Goal: Information Seeking & Learning: Learn about a topic

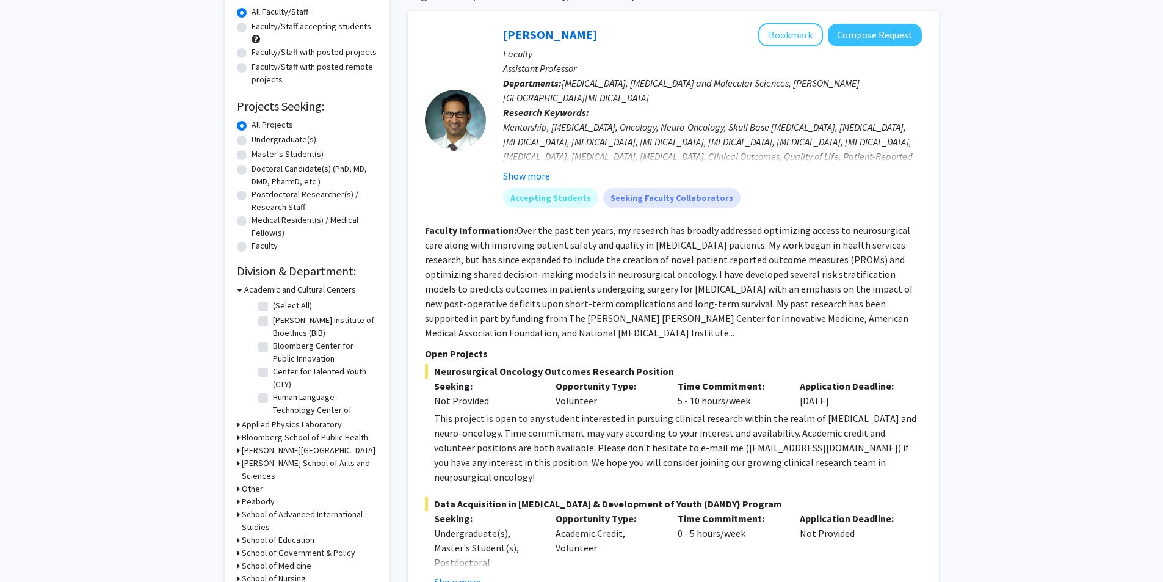
scroll to position [244, 0]
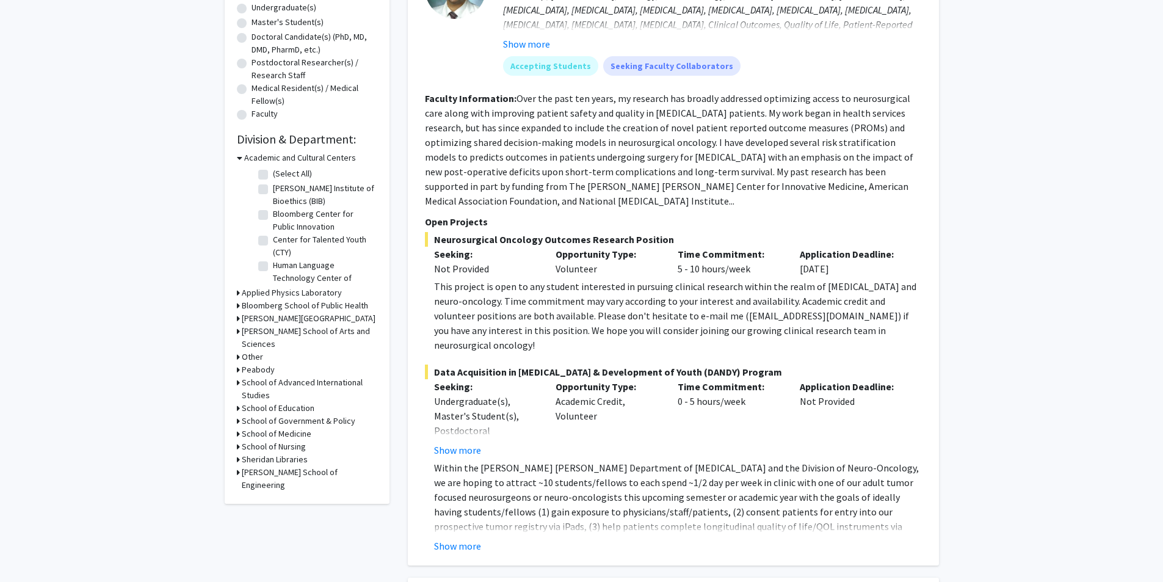
click at [292, 332] on h3 "[PERSON_NAME] School of Arts and Sciences" at bounding box center [310, 338] width 136 height 26
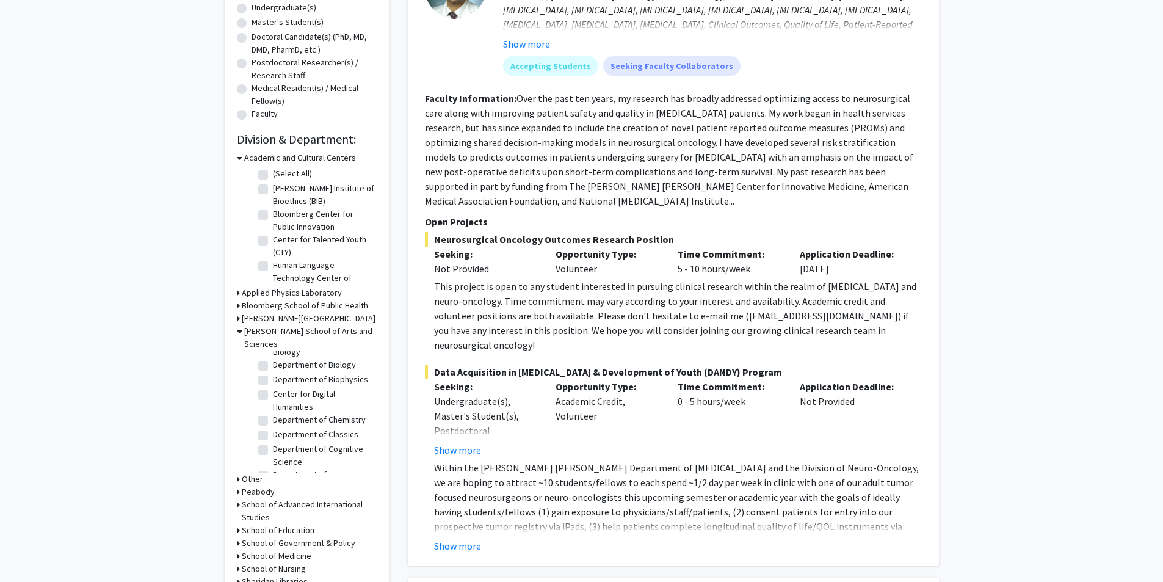
click at [273, 363] on label "Department of Biology" at bounding box center [314, 364] width 83 height 13
click at [273, 363] on input "Department of Biology" at bounding box center [277, 362] width 8 height 8
checkbox input "true"
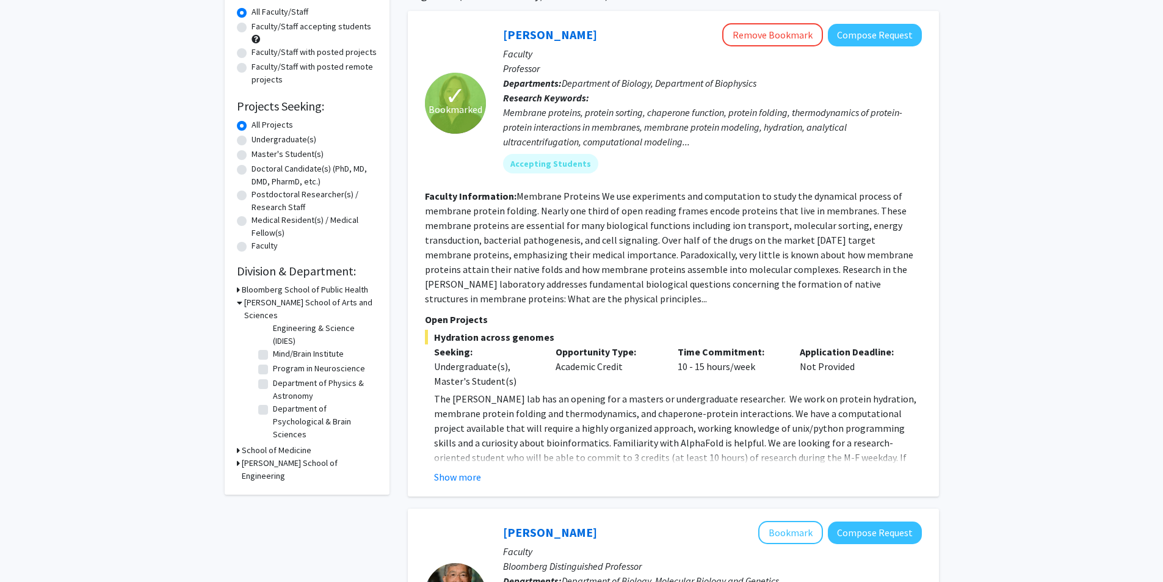
scroll to position [244, 0]
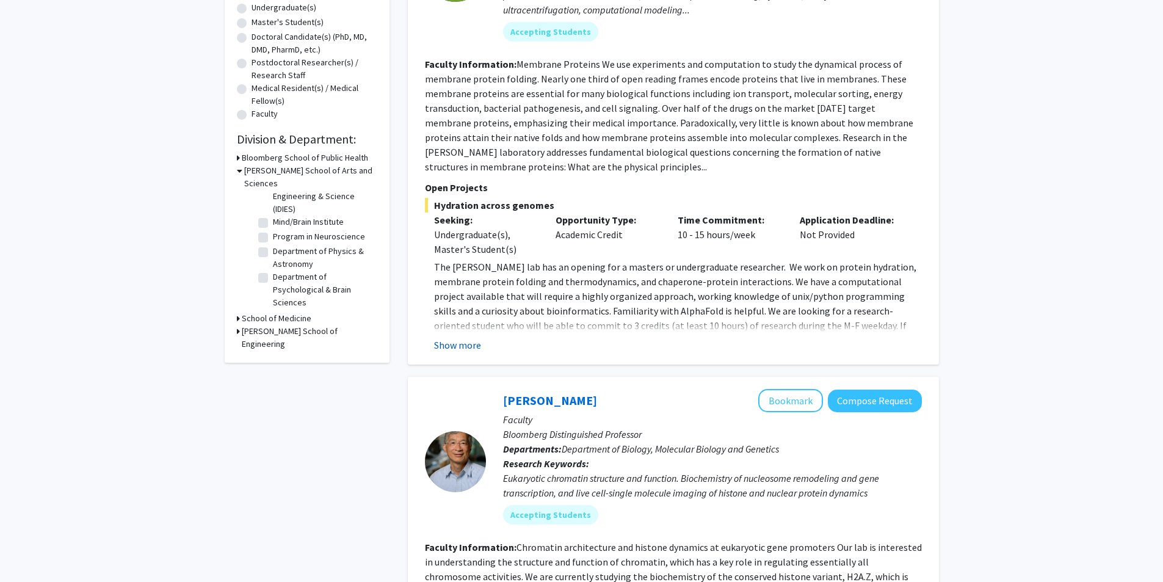
click at [469, 348] on button "Show more" at bounding box center [457, 345] width 47 height 15
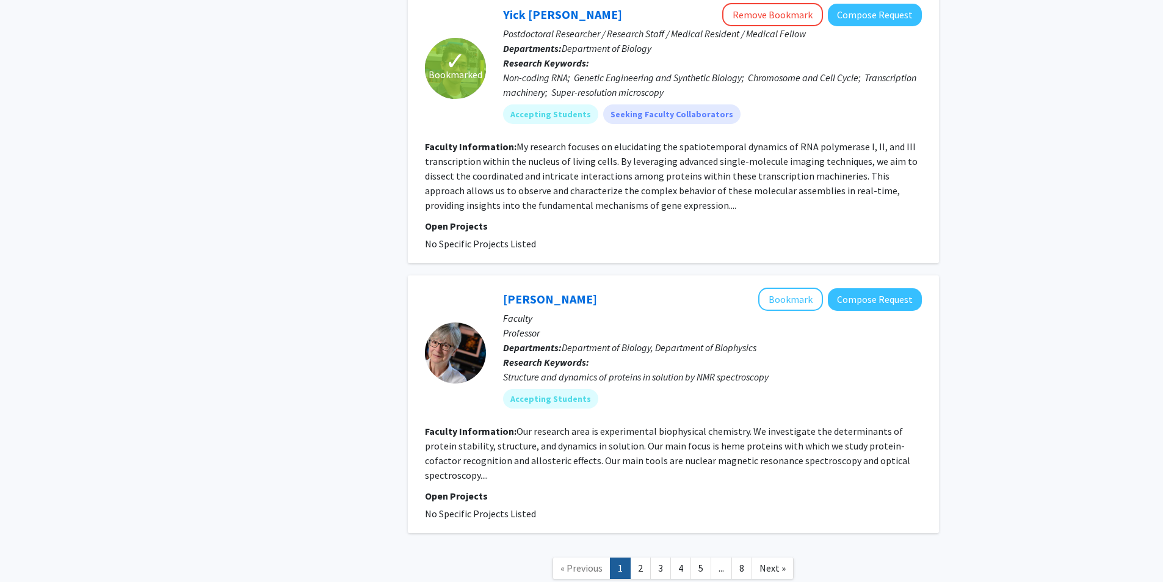
scroll to position [3191, 0]
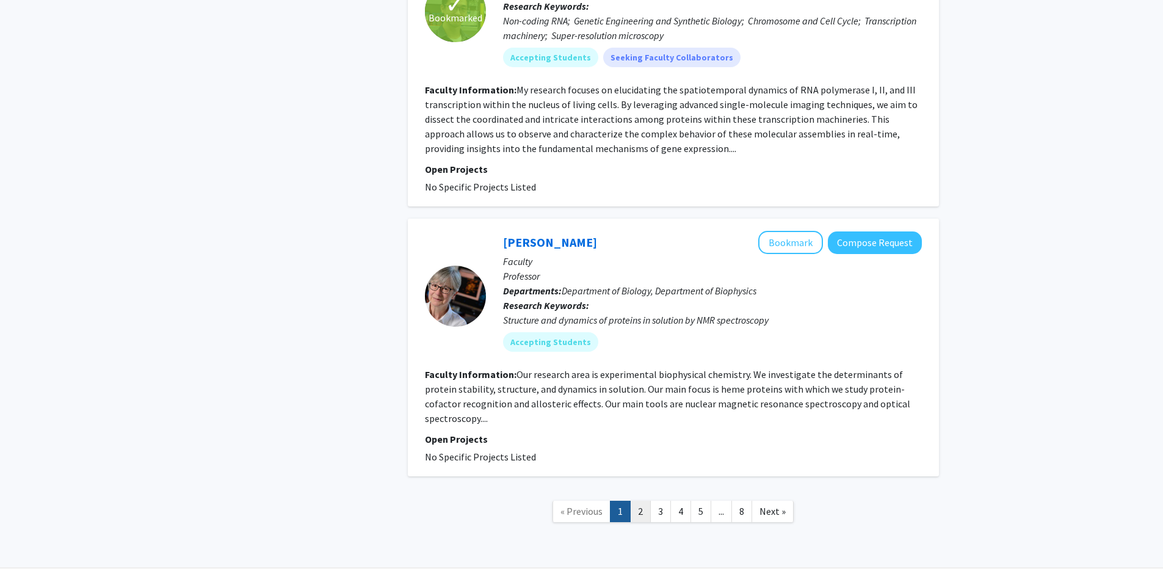
click at [637, 501] on link "2" at bounding box center [640, 511] width 21 height 21
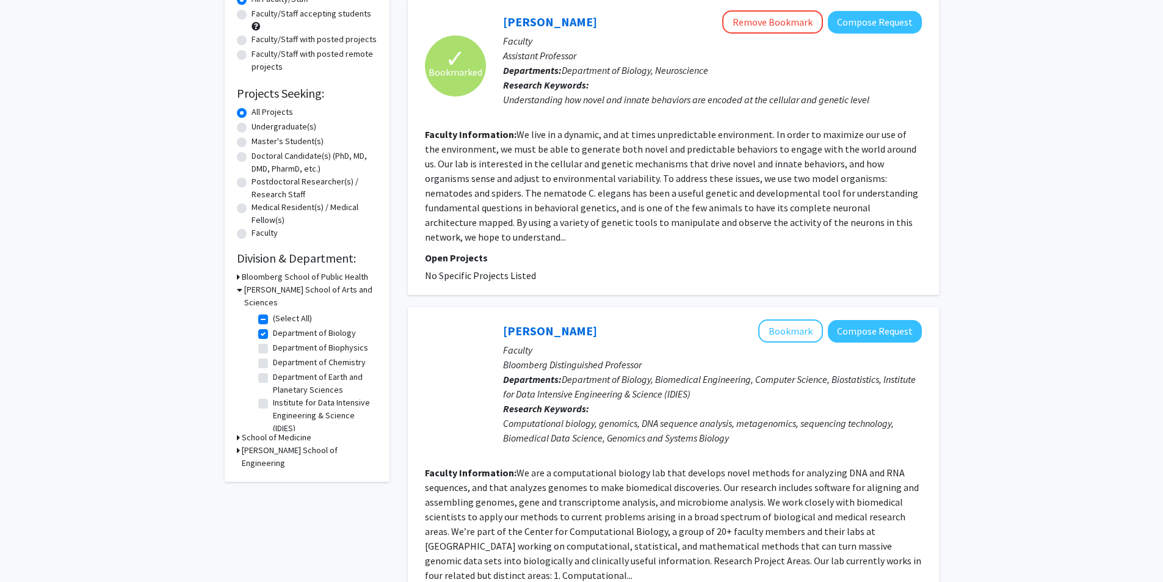
scroll to position [61, 0]
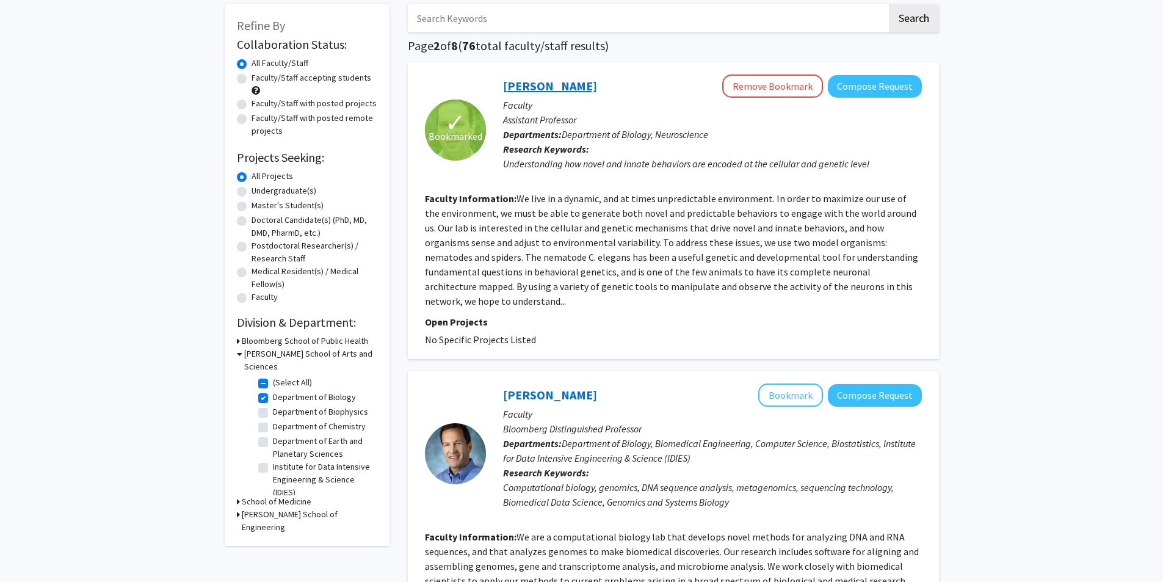
click at [534, 92] on link "[PERSON_NAME]" at bounding box center [550, 85] width 94 height 15
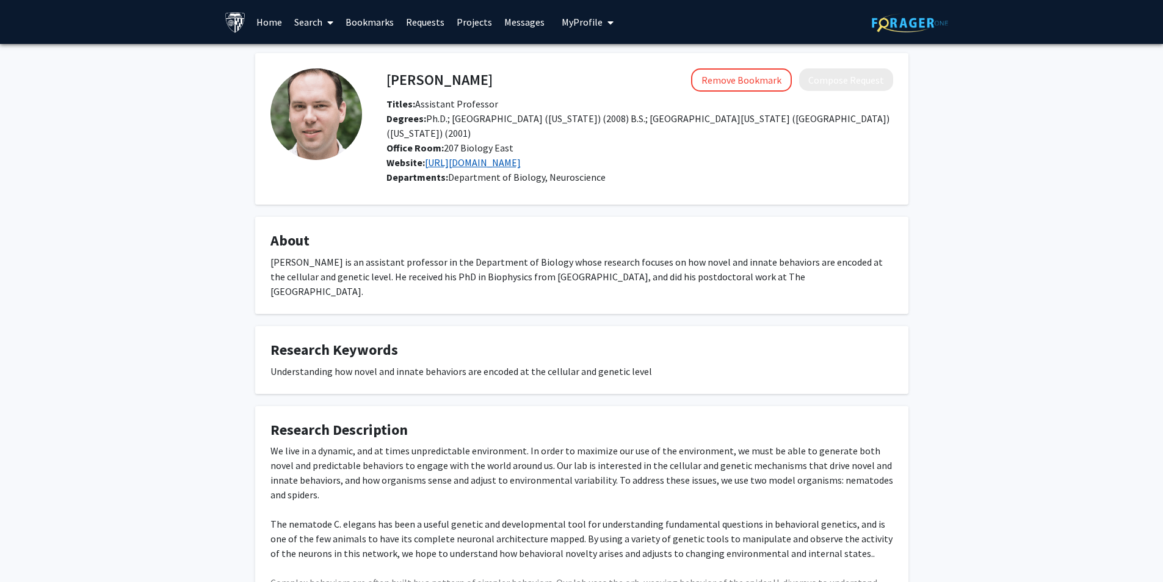
click at [513, 156] on link "[URL][DOMAIN_NAME]" at bounding box center [473, 162] width 96 height 12
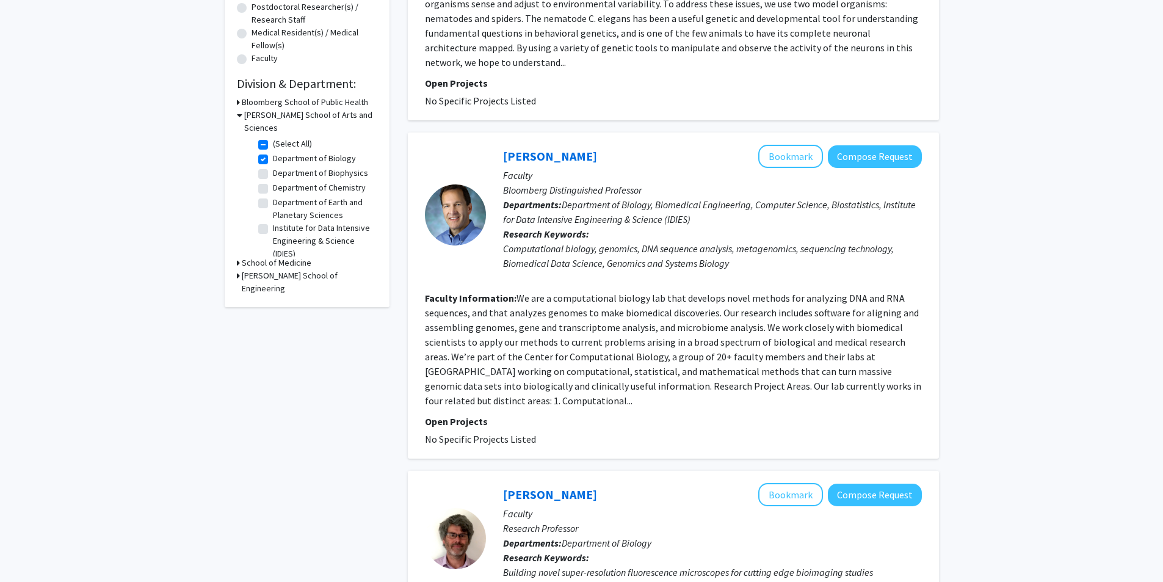
scroll to position [61, 0]
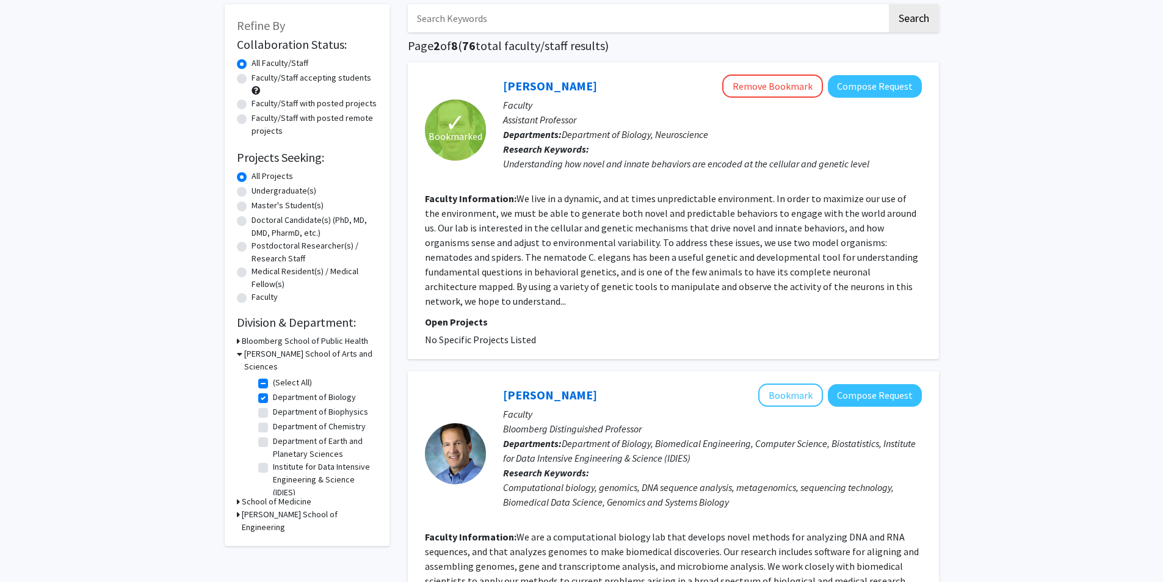
click at [288, 106] on label "Faculty/Staff with posted projects" at bounding box center [314, 103] width 125 height 13
click at [259, 105] on input "Faculty/Staff with posted projects" at bounding box center [256, 101] width 8 height 8
radio input "true"
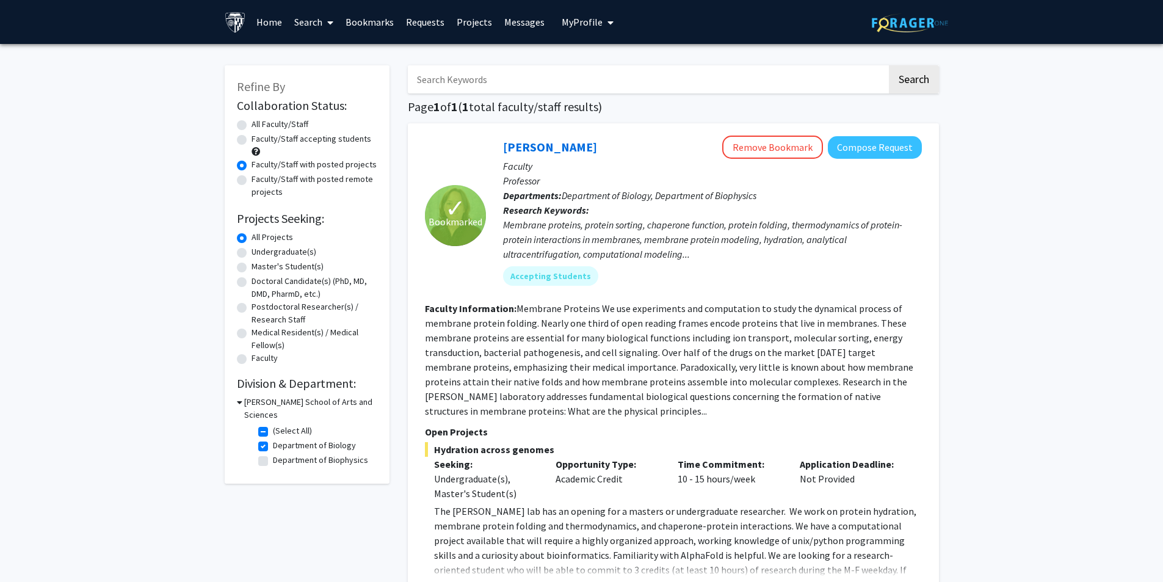
click at [252, 252] on label "Undergraduate(s)" at bounding box center [284, 251] width 65 height 13
click at [252, 252] on input "Undergraduate(s)" at bounding box center [256, 249] width 8 height 8
radio input "true"
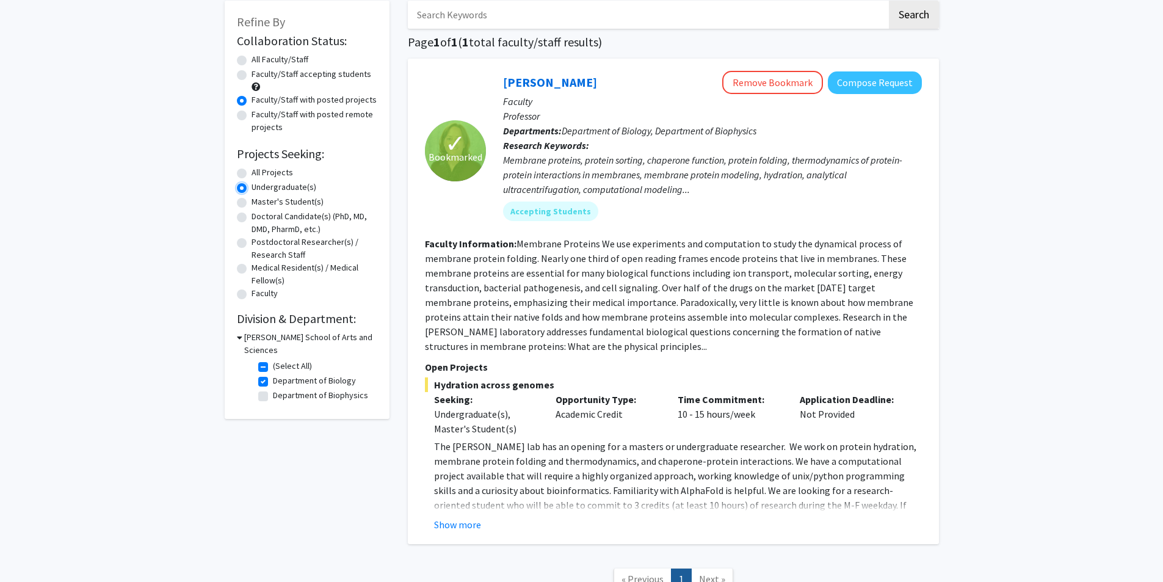
scroll to position [40, 0]
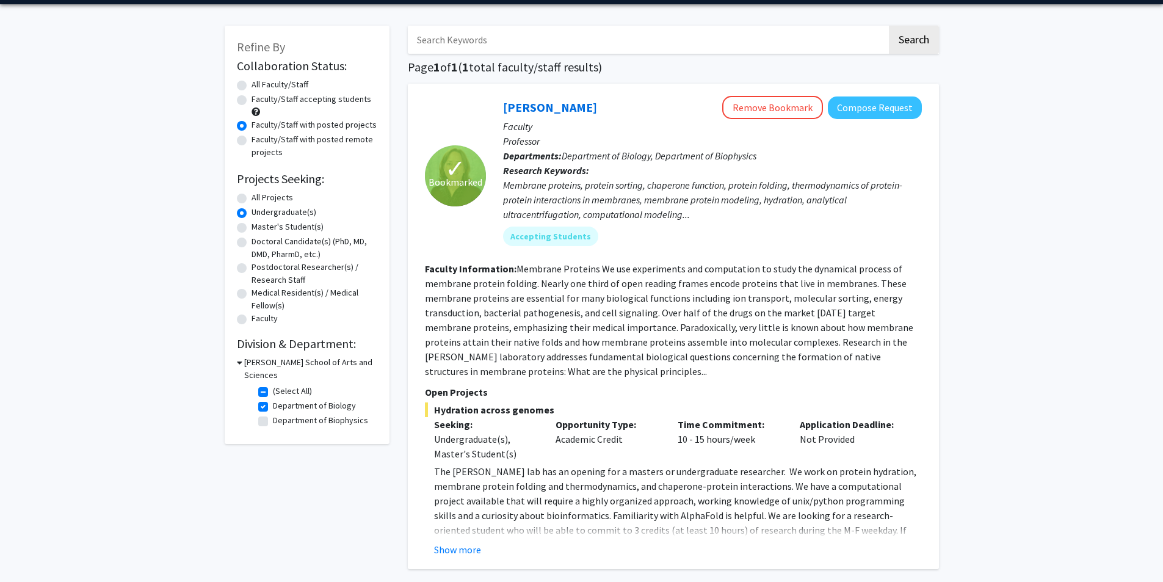
click at [273, 399] on label "Department of Biology" at bounding box center [314, 405] width 83 height 13
click at [273, 399] on input "Department of Biology" at bounding box center [277, 403] width 8 height 8
checkbox input "false"
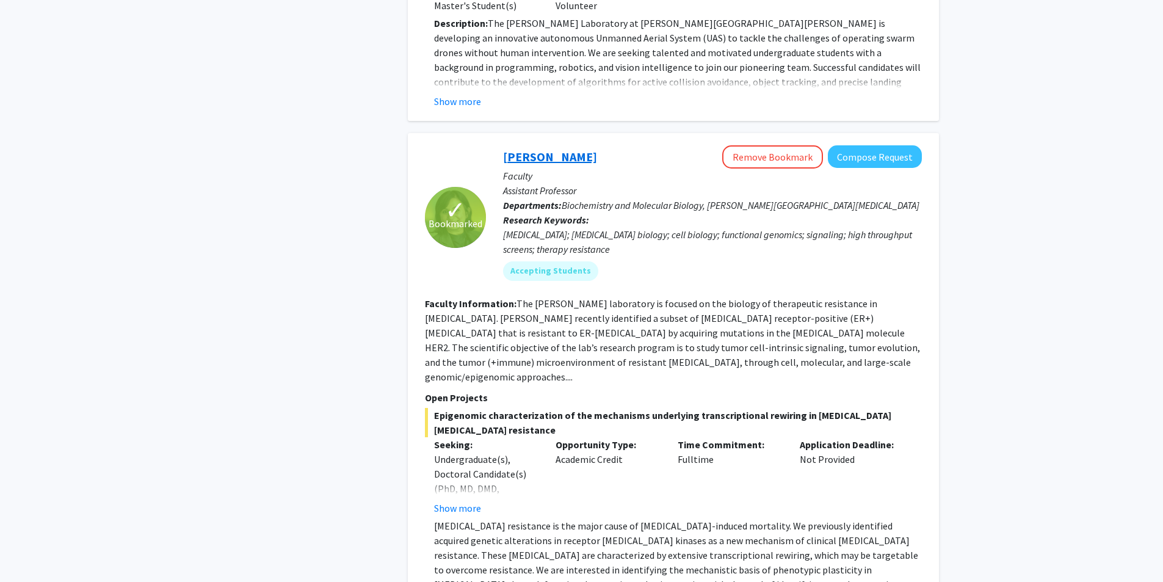
scroll to position [3175, 0]
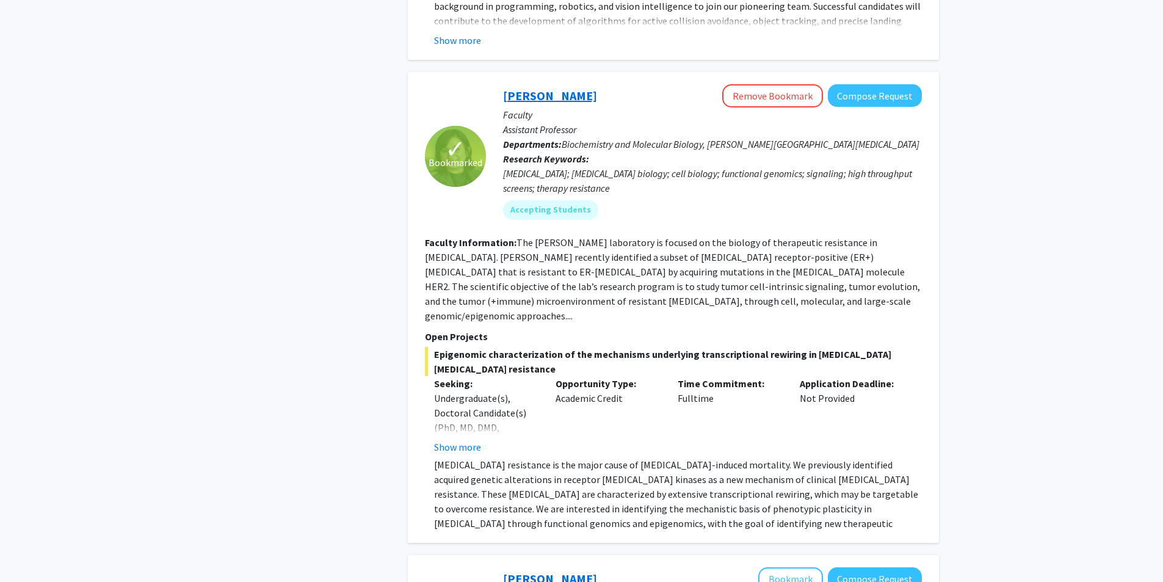
click at [541, 88] on link "[PERSON_NAME]" at bounding box center [550, 95] width 94 height 15
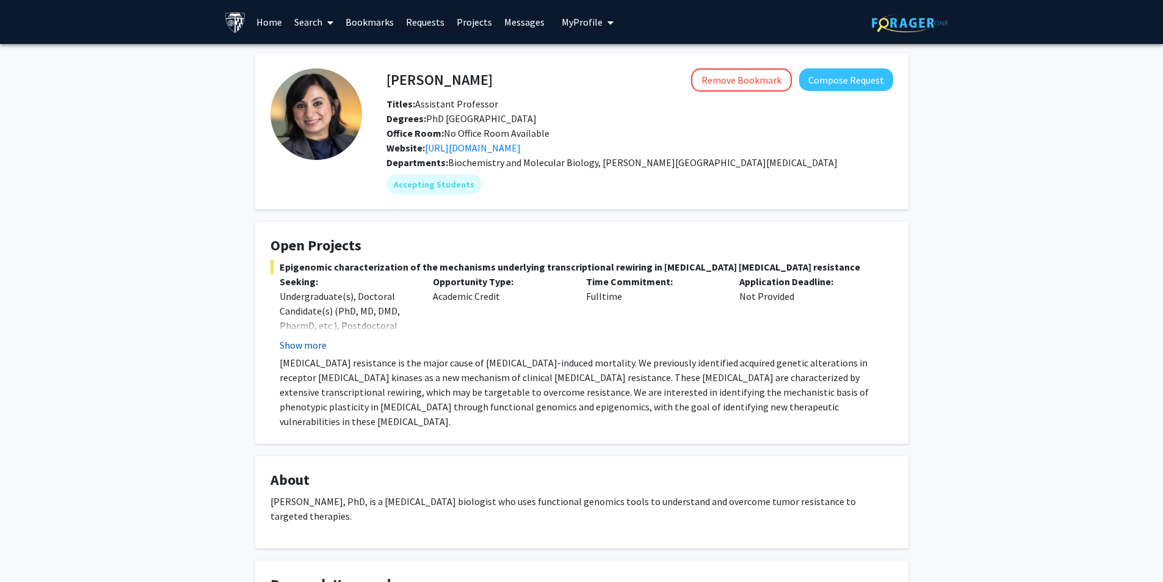
click at [300, 345] on button "Show more" at bounding box center [303, 345] width 47 height 15
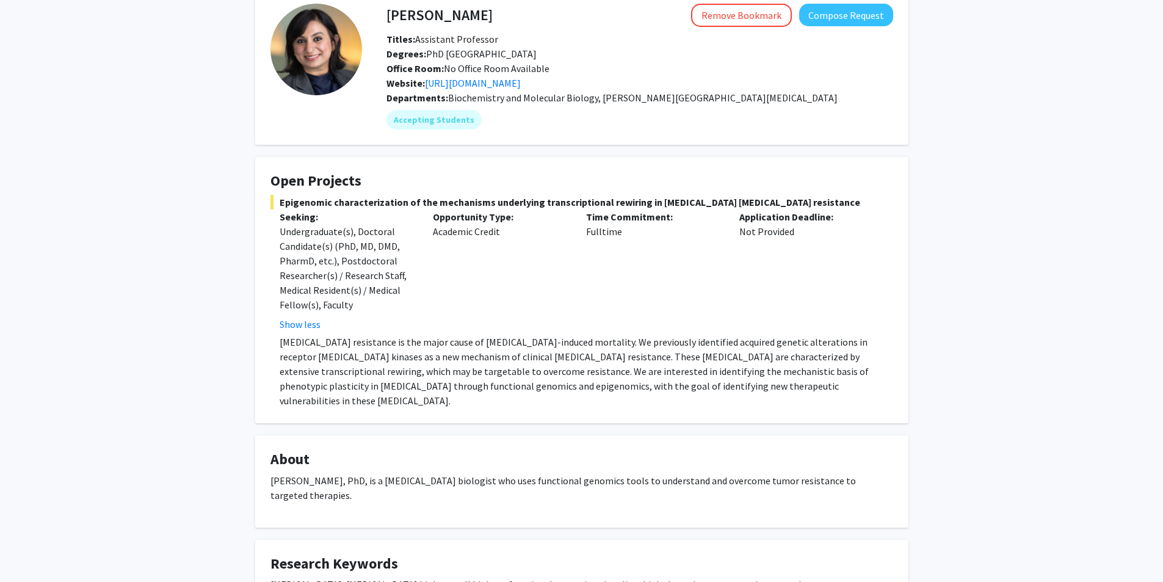
scroll to position [61, 0]
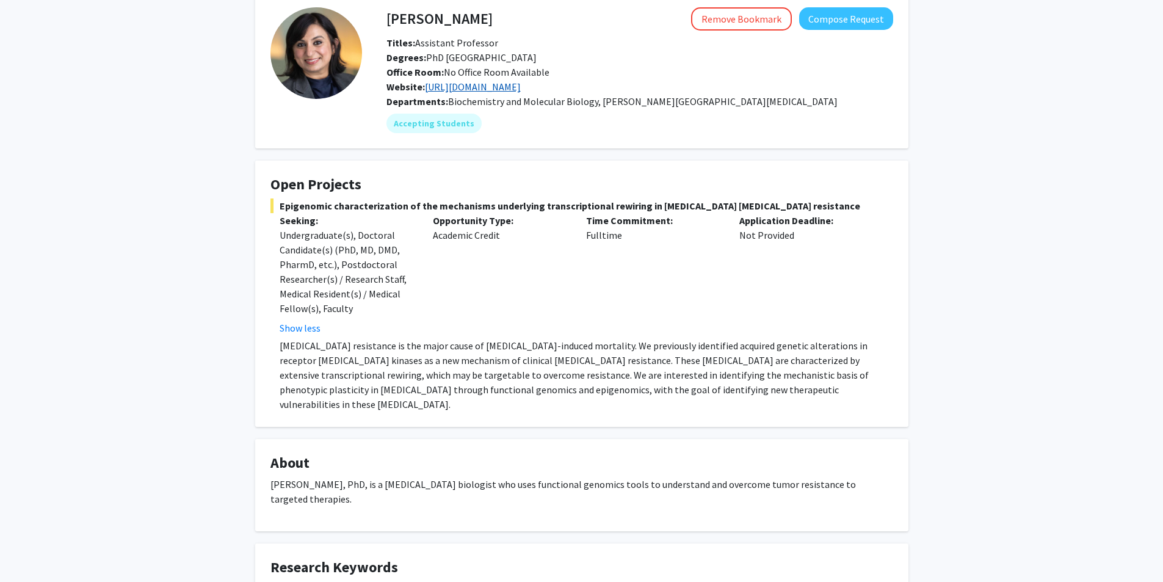
click at [506, 85] on link "[URL][DOMAIN_NAME]" at bounding box center [473, 87] width 96 height 12
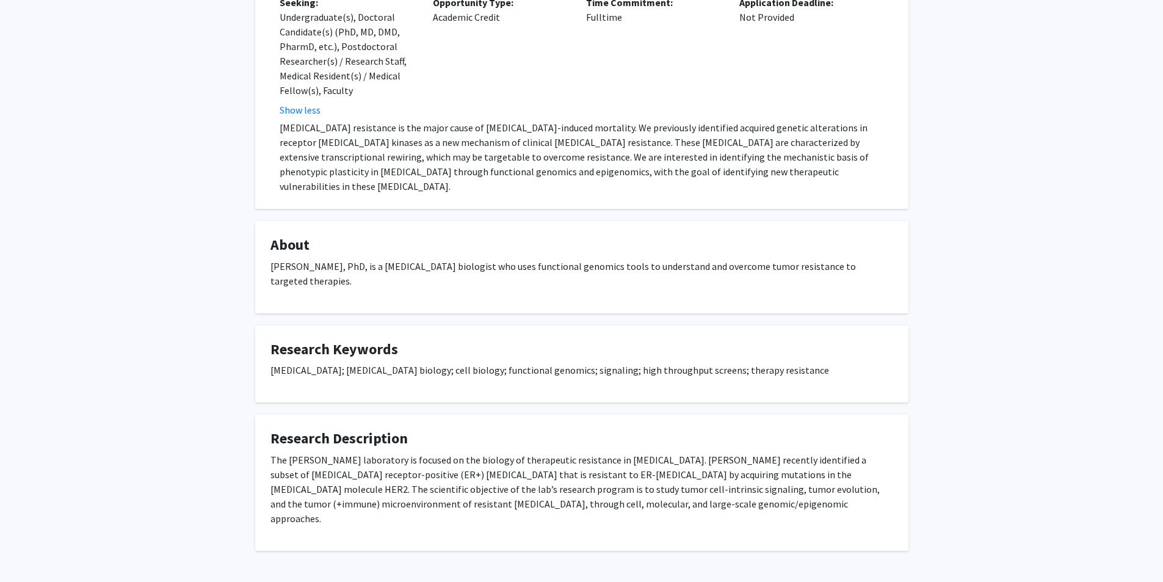
scroll to position [280, 0]
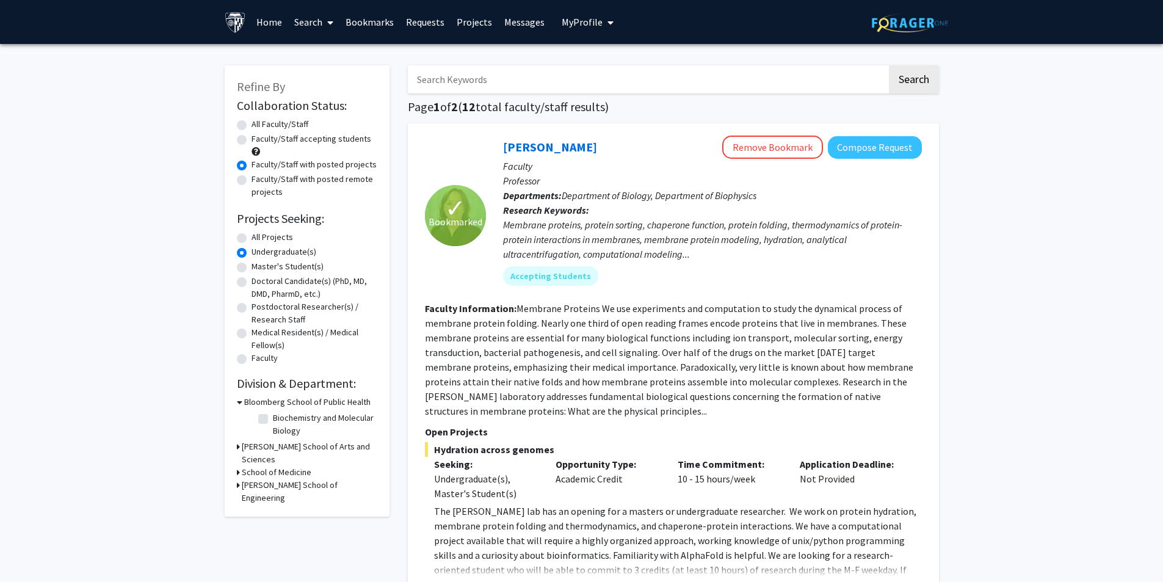
click at [286, 440] on form "Bloomberg School of Public Health Biochemistry and Molecular Biology Biochemist…" at bounding box center [307, 450] width 140 height 109
click at [287, 443] on h3 "[PERSON_NAME] School of Arts and Sciences" at bounding box center [310, 453] width 136 height 26
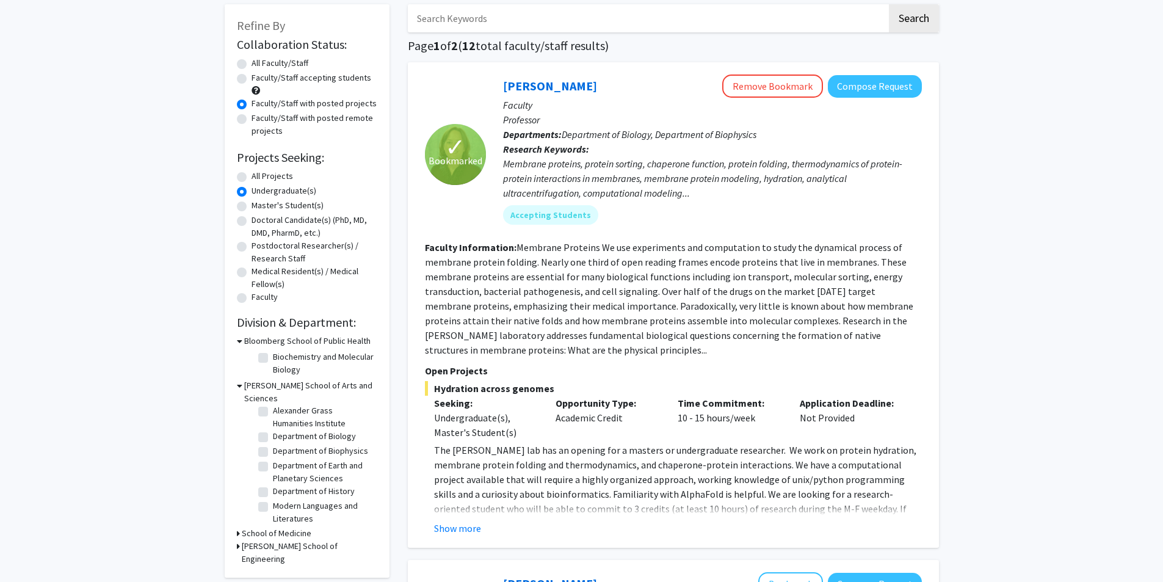
scroll to position [23, 0]
click at [291, 451] on label "Department of Biology" at bounding box center [314, 457] width 83 height 13
click at [281, 451] on input "Department of Biology" at bounding box center [277, 455] width 8 height 8
checkbox input "true"
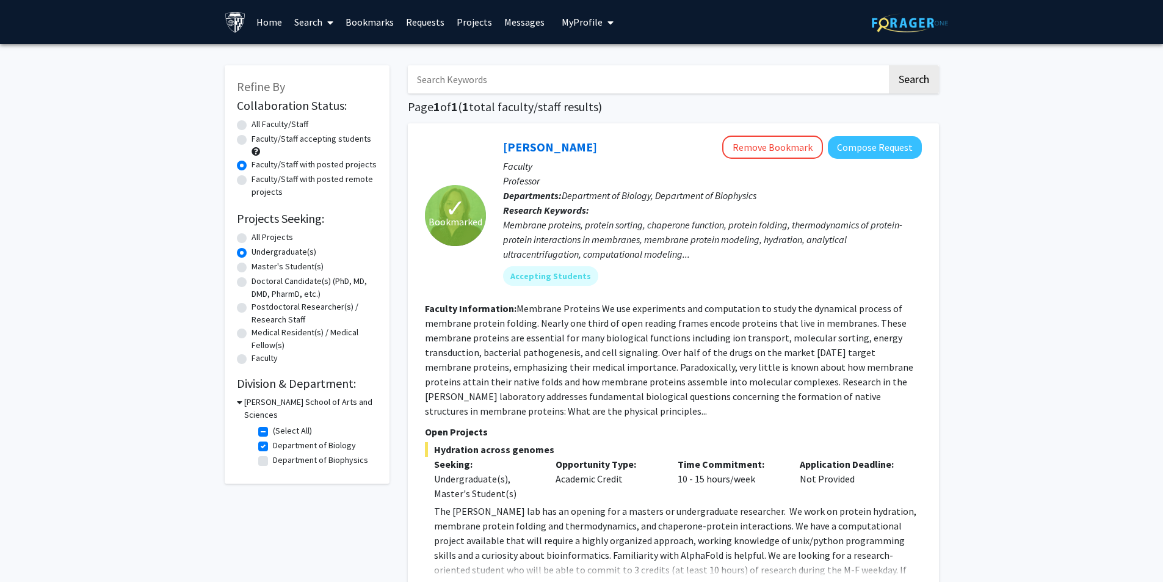
click at [252, 140] on label "Faculty/Staff accepting students" at bounding box center [312, 138] width 120 height 13
click at [252, 140] on input "Faculty/Staff accepting students" at bounding box center [256, 136] width 8 height 8
radio input "true"
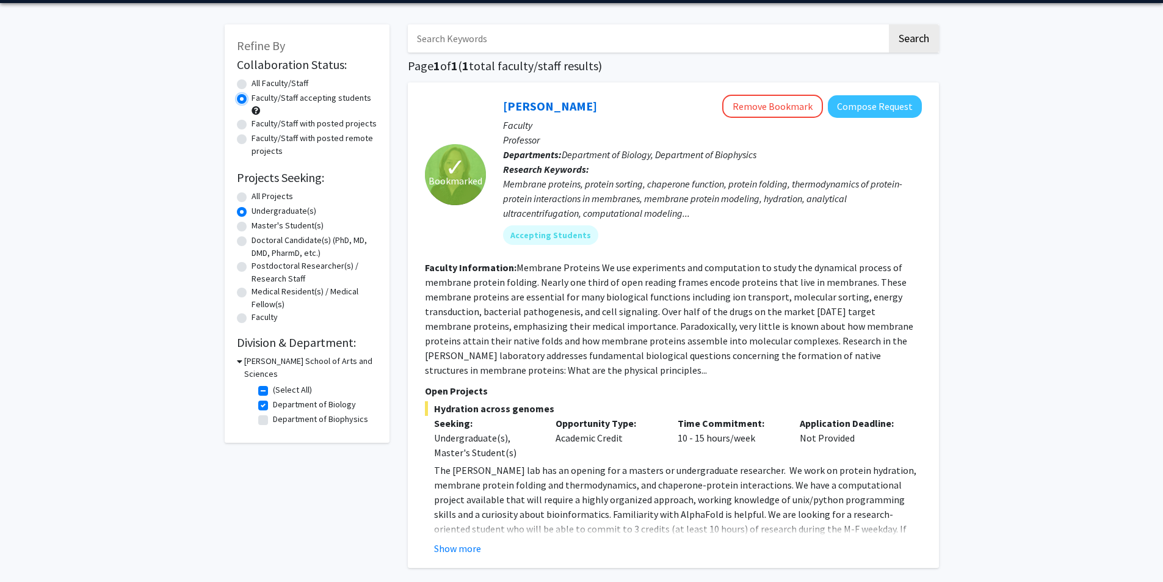
scroll to position [40, 0]
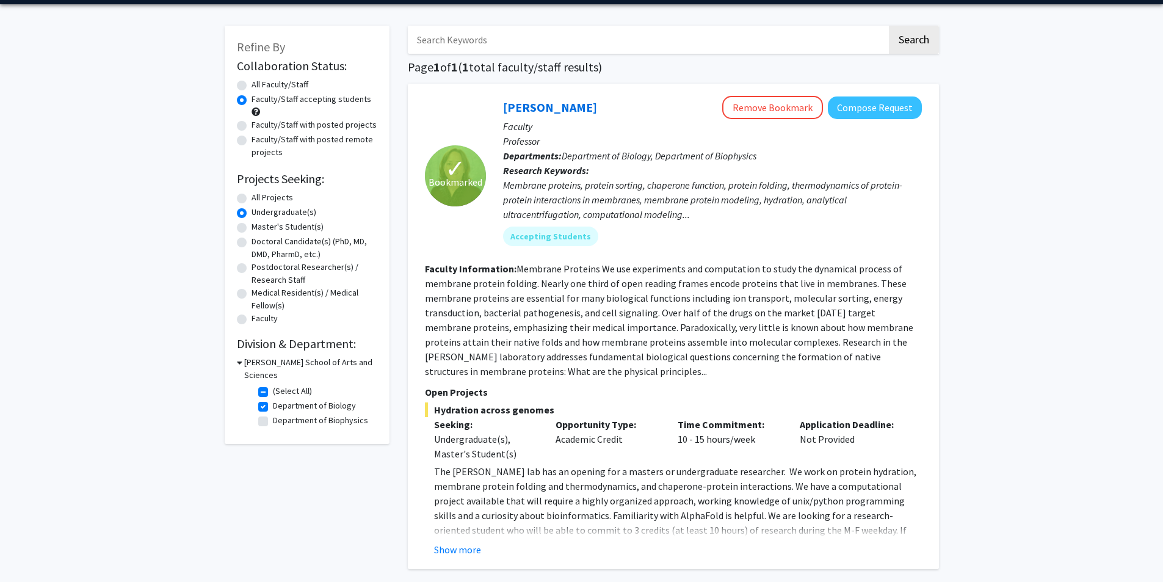
click at [273, 399] on label "Department of Biology" at bounding box center [314, 405] width 83 height 13
click at [273, 399] on input "Department of Biology" at bounding box center [277, 403] width 8 height 8
checkbox input "false"
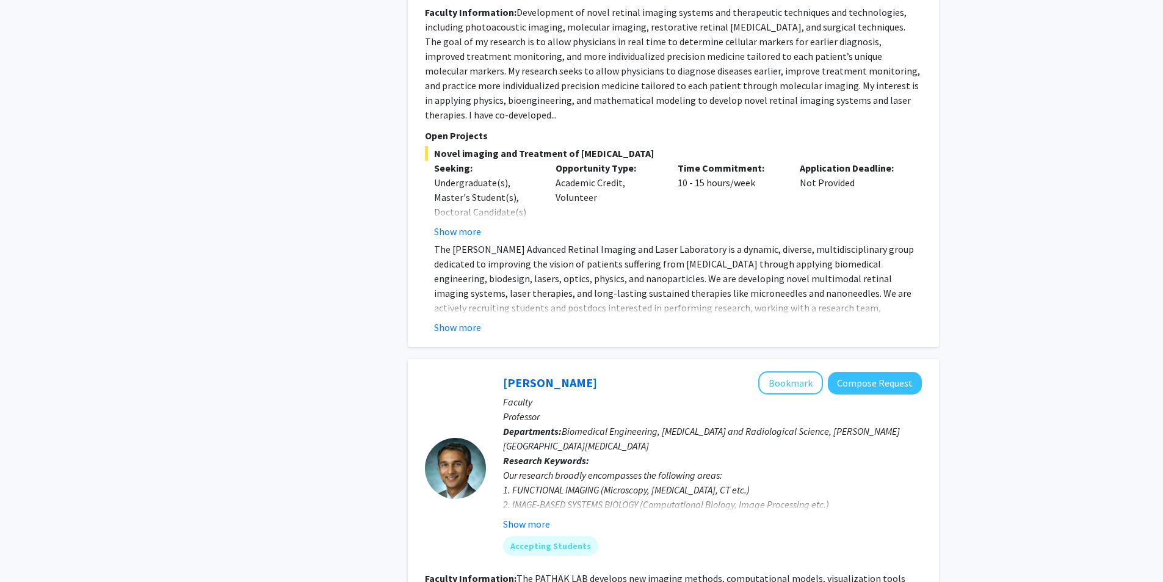
scroll to position [5128, 0]
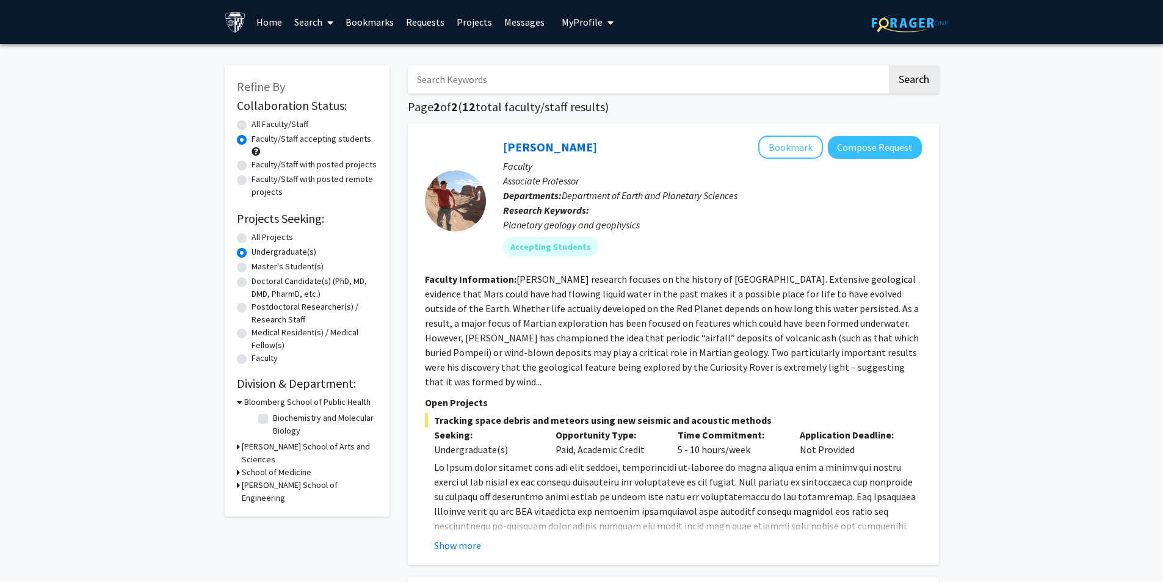
click at [263, 239] on label "All Projects" at bounding box center [273, 237] width 42 height 13
click at [259, 239] on input "All Projects" at bounding box center [256, 235] width 8 height 8
radio input "true"
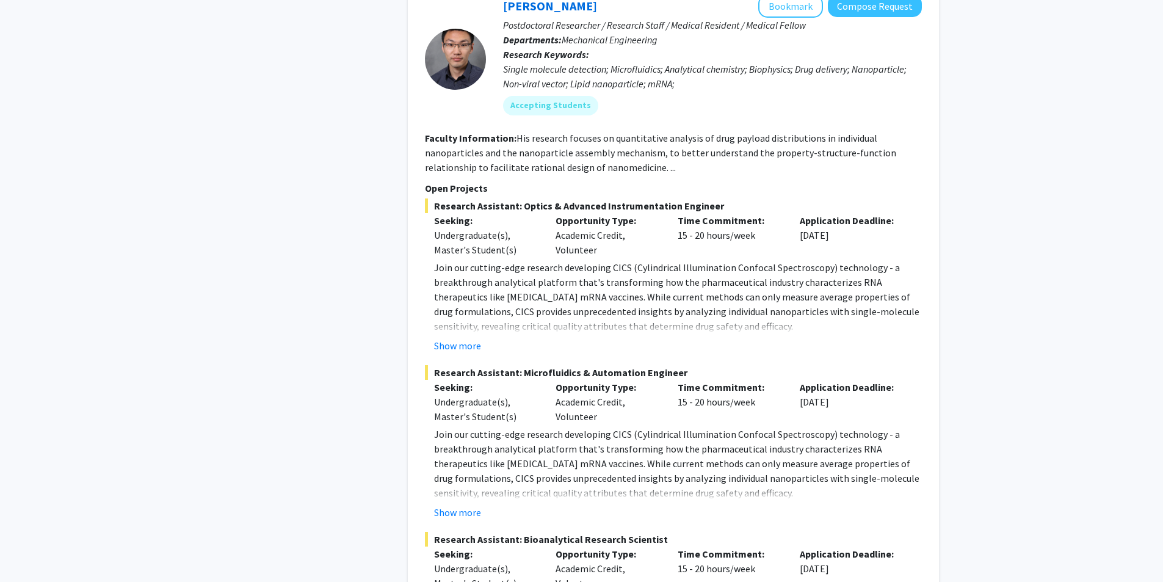
scroll to position [5756, 0]
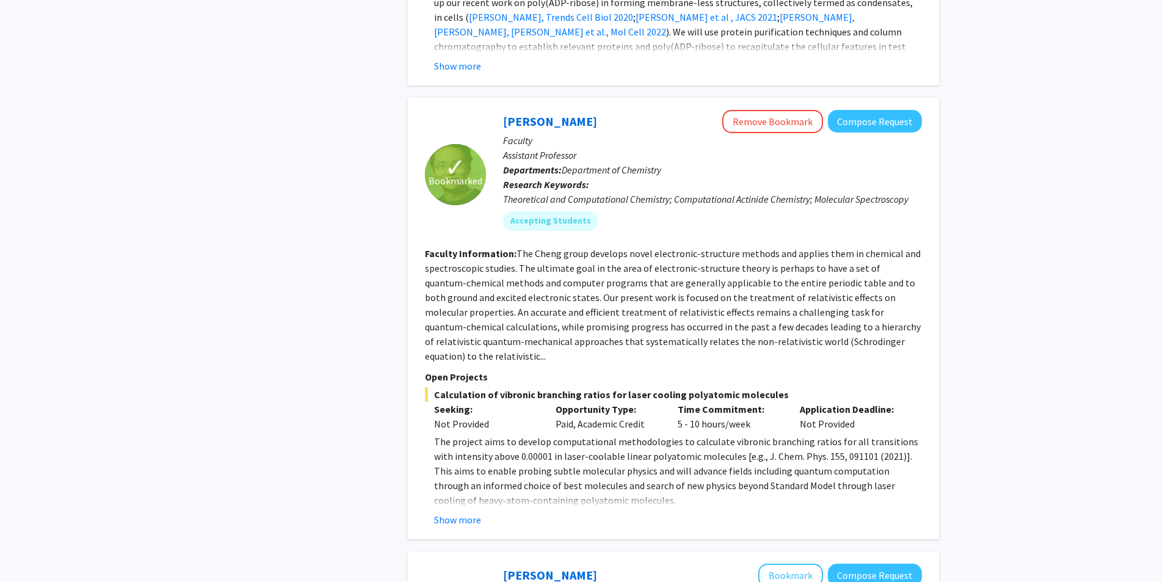
scroll to position [1465, 0]
